Goal: Task Accomplishment & Management: Use online tool/utility

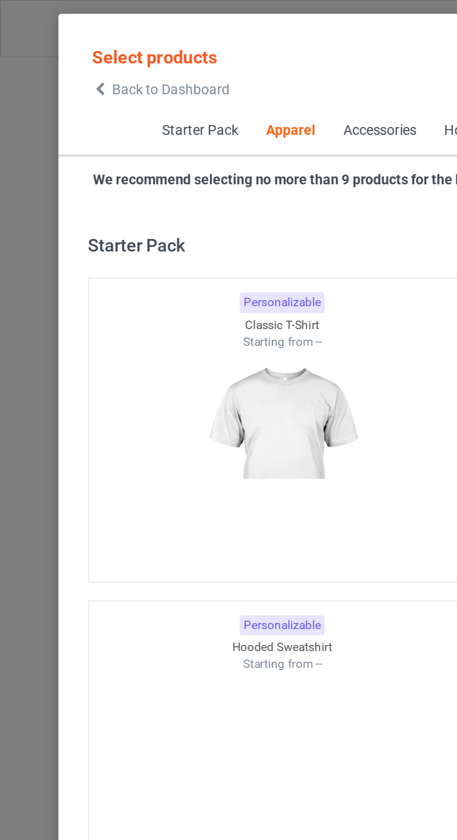
scroll to position [499, 0]
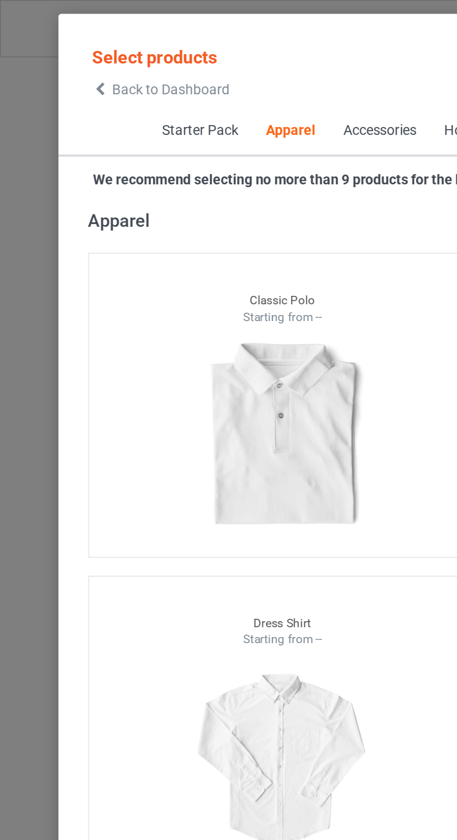
click at [49, 39] on icon at bounding box center [47, 42] width 8 height 7
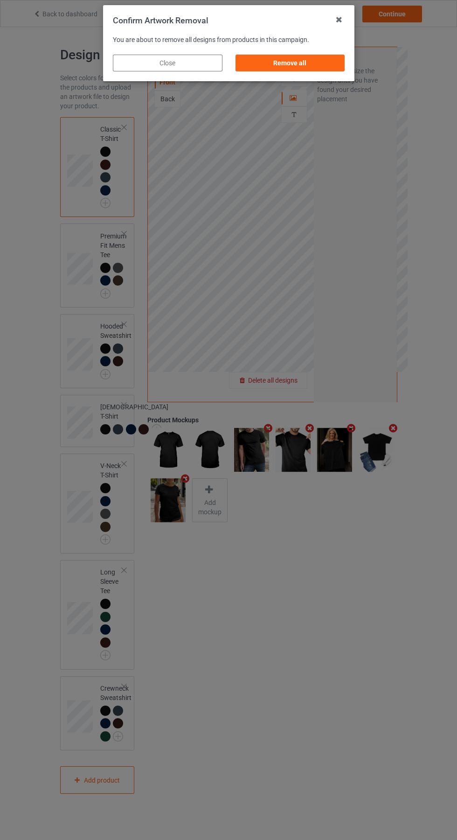
click at [303, 60] on div "Remove all" at bounding box center [290, 63] width 110 height 17
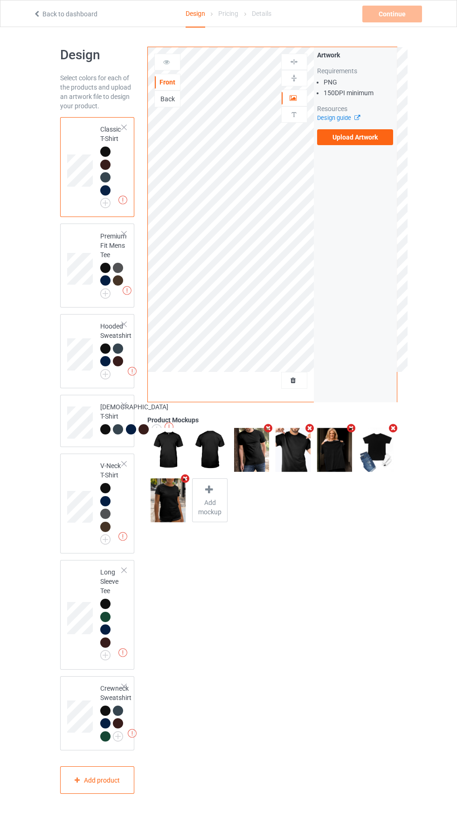
click at [373, 129] on label "Upload Artwork" at bounding box center [355, 137] width 77 height 16
click at [0, 0] on input "Upload Artwork" at bounding box center [0, 0] width 0 height 0
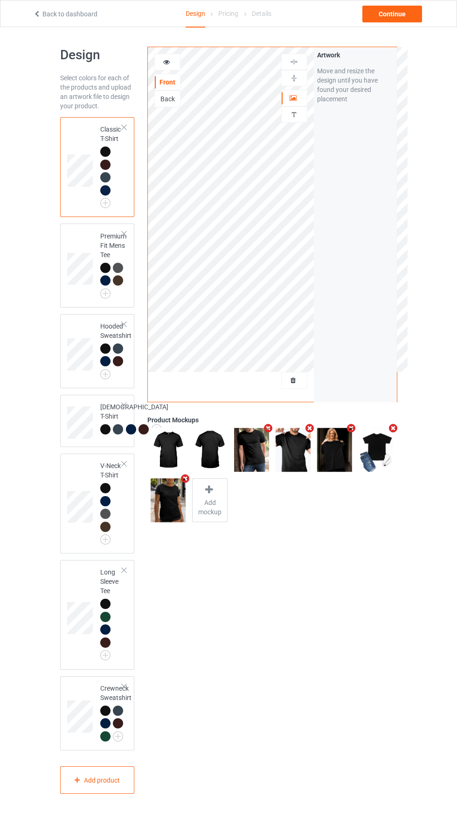
click at [168, 62] on icon at bounding box center [167, 60] width 8 height 7
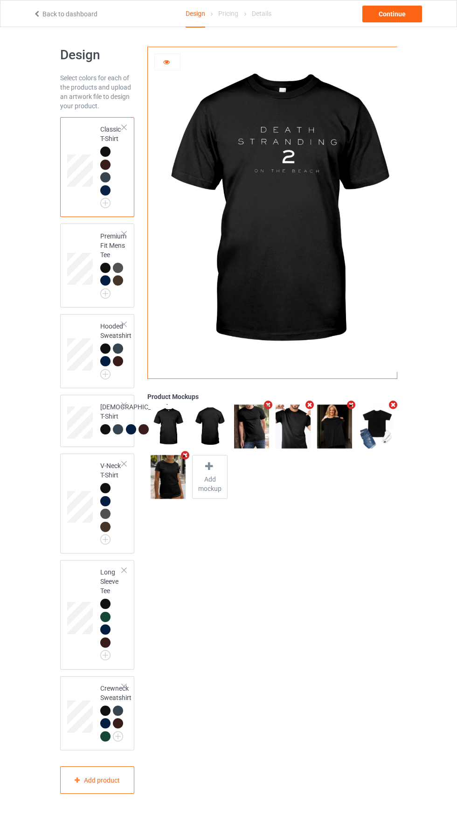
click at [0, 0] on img at bounding box center [0, 0] width 0 height 0
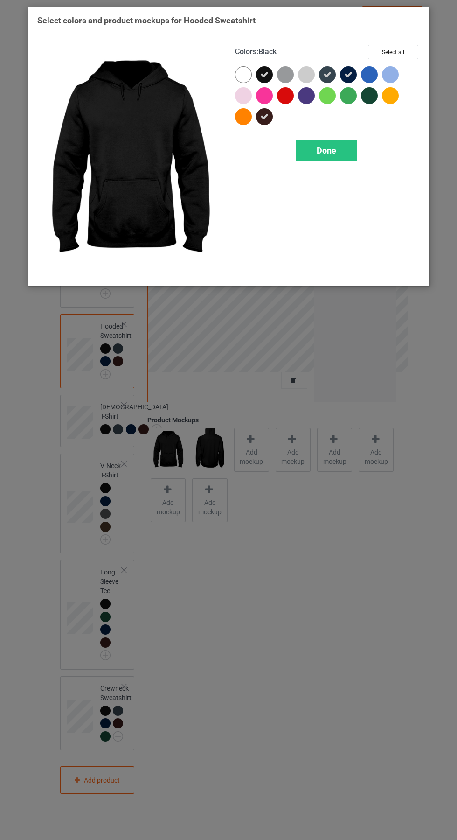
click at [327, 150] on span "Done" at bounding box center [327, 151] width 20 height 10
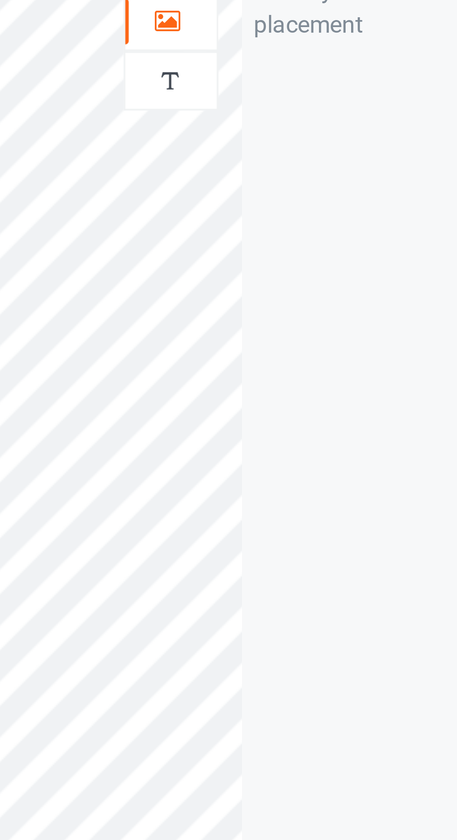
click at [297, 100] on div at bounding box center [294, 97] width 25 height 9
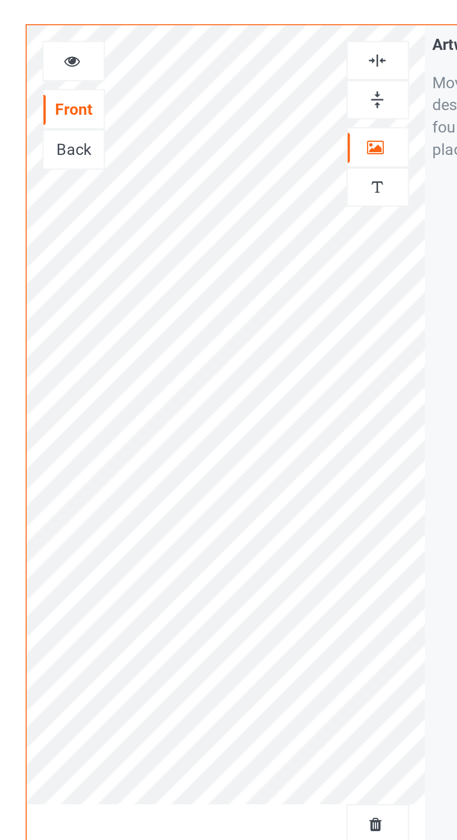
click at [162, 60] on div at bounding box center [167, 61] width 25 height 9
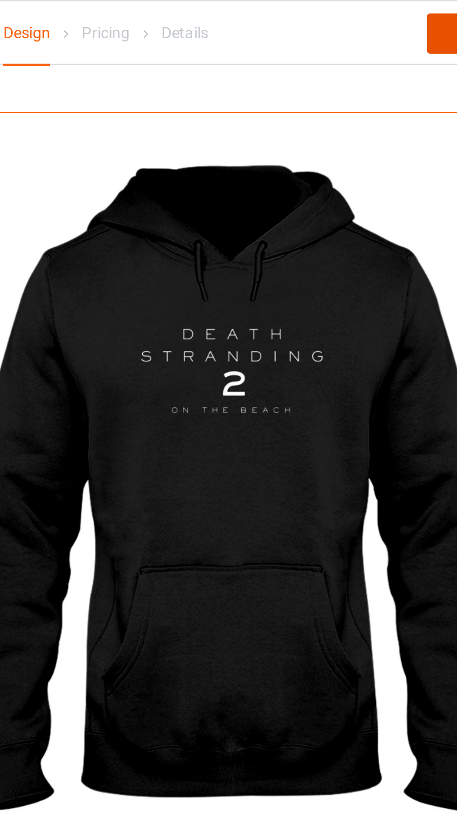
click at [367, 17] on div "Continue" at bounding box center [393, 14] width 60 height 17
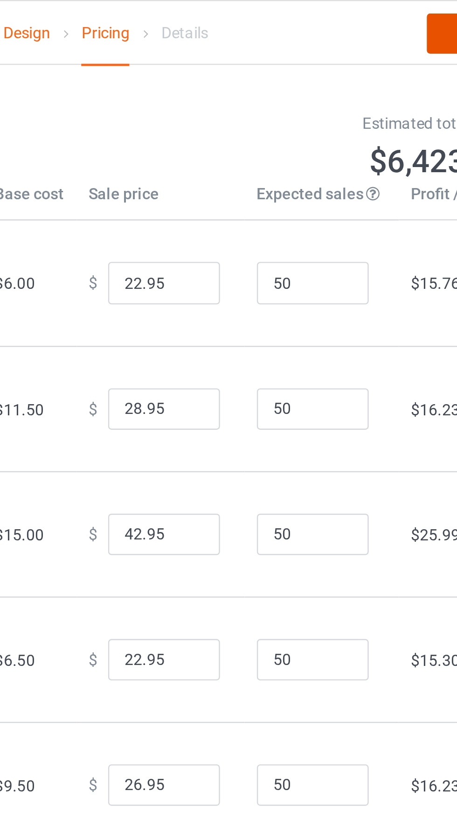
click at [364, 9] on link "Continue" at bounding box center [393, 14] width 60 height 17
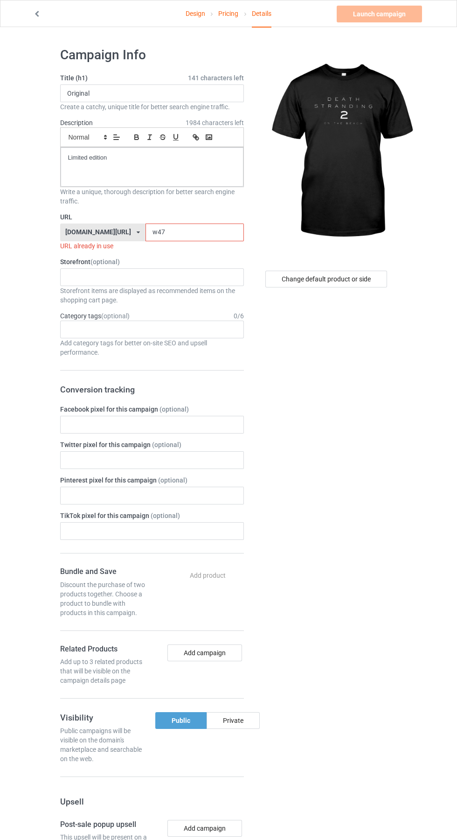
click at [169, 232] on input "w47" at bounding box center [195, 233] width 98 height 18
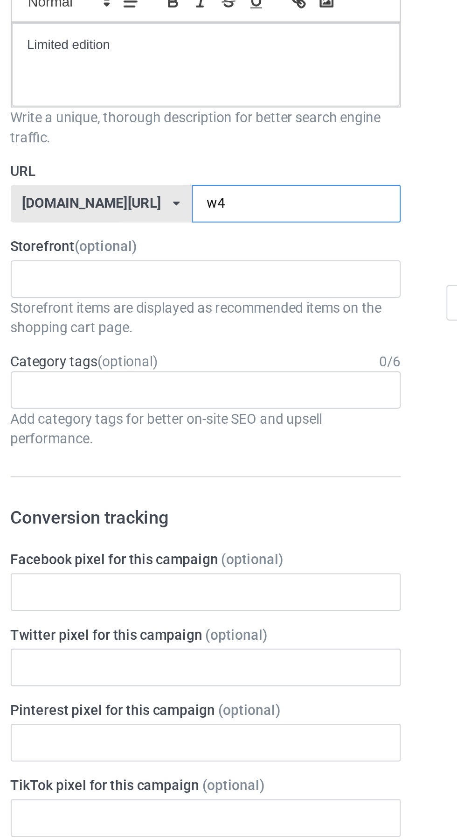
type input "w"
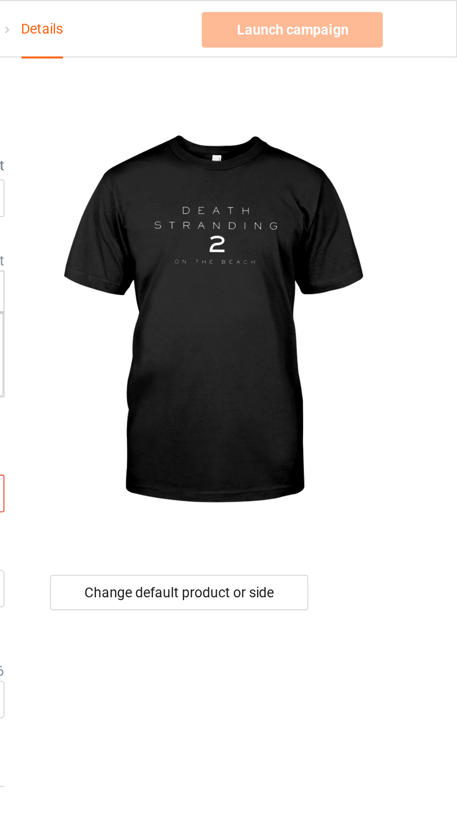
type input "Plm"
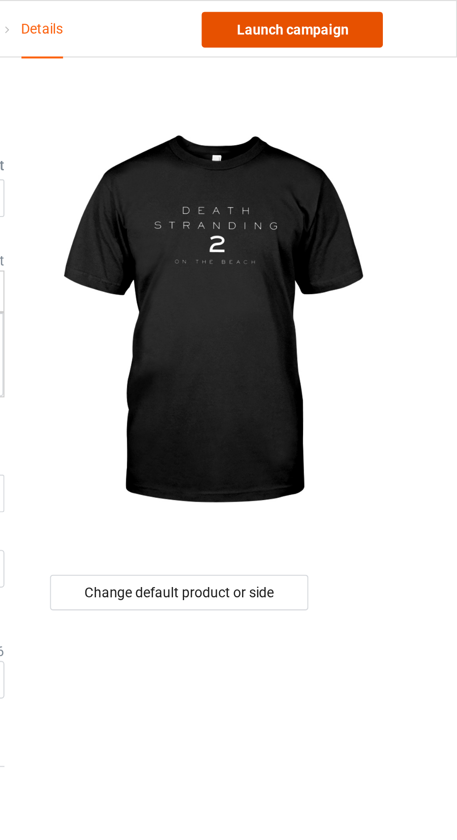
click at [393, 14] on link "Launch campaign" at bounding box center [379, 14] width 85 height 17
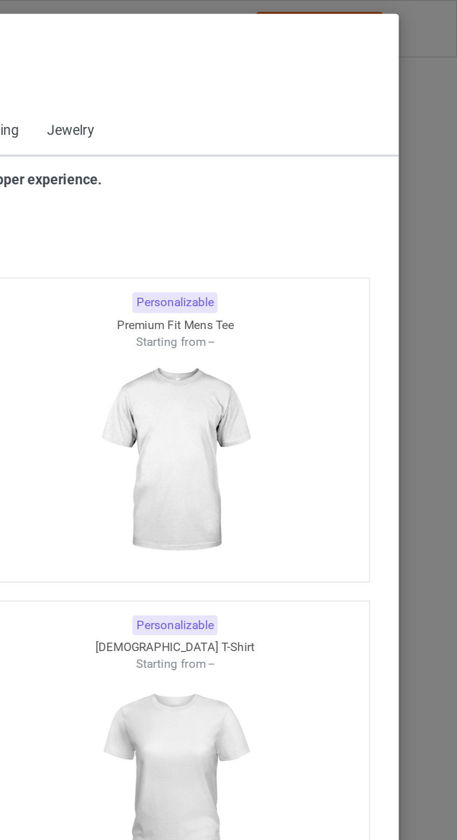
click at [56, 41] on span "Back to Dashboard" at bounding box center [81, 41] width 56 height 7
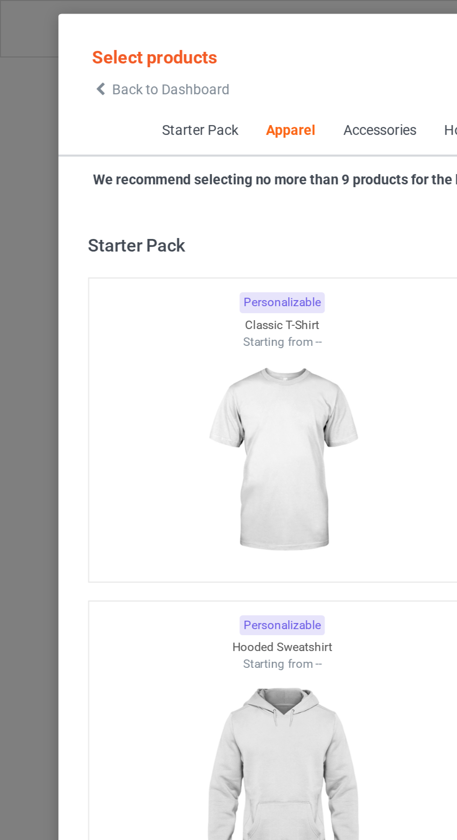
scroll to position [499, 0]
